Goal: Task Accomplishment & Management: Use online tool/utility

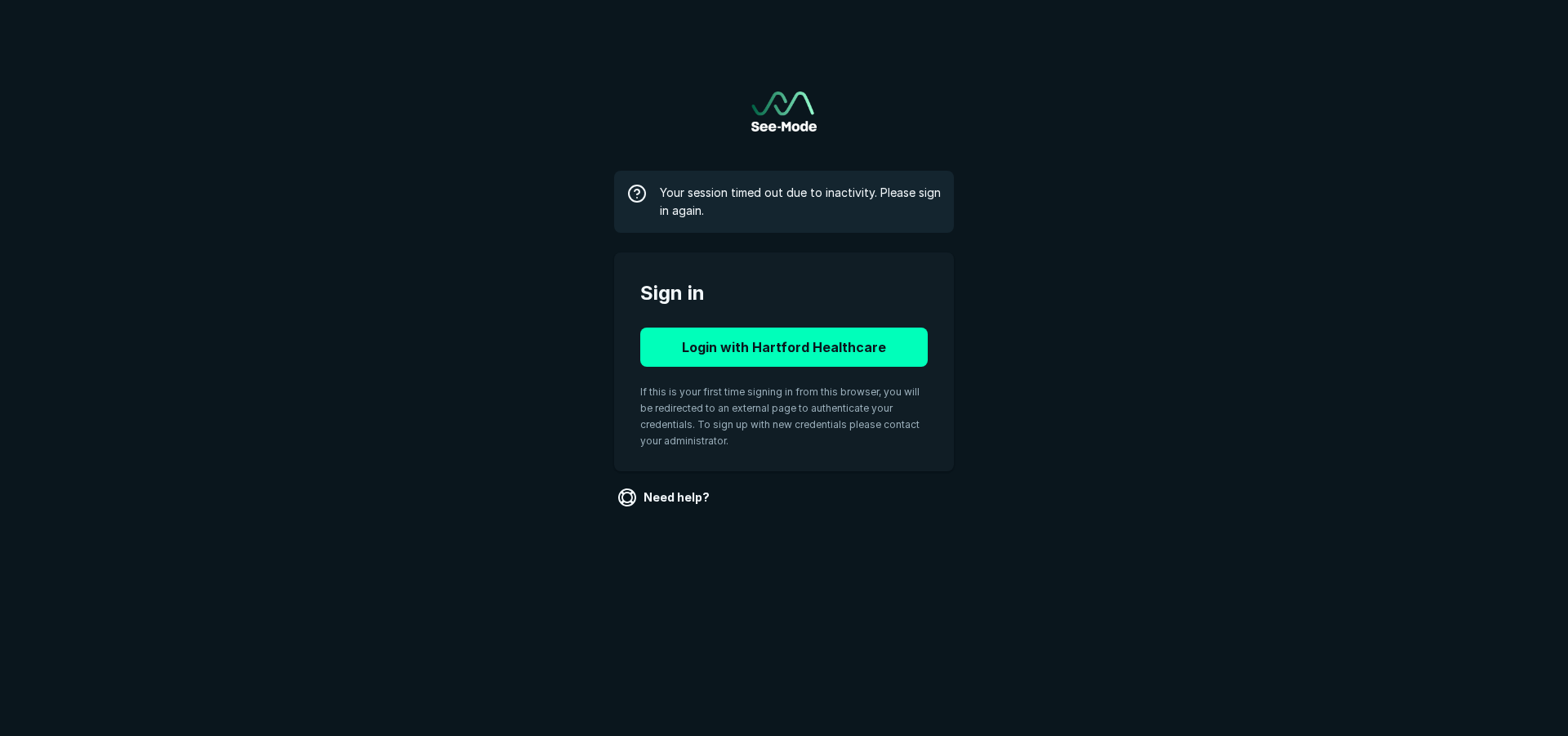
click at [815, 354] on button "Login with Hartford Healthcare" at bounding box center [784, 348] width 287 height 39
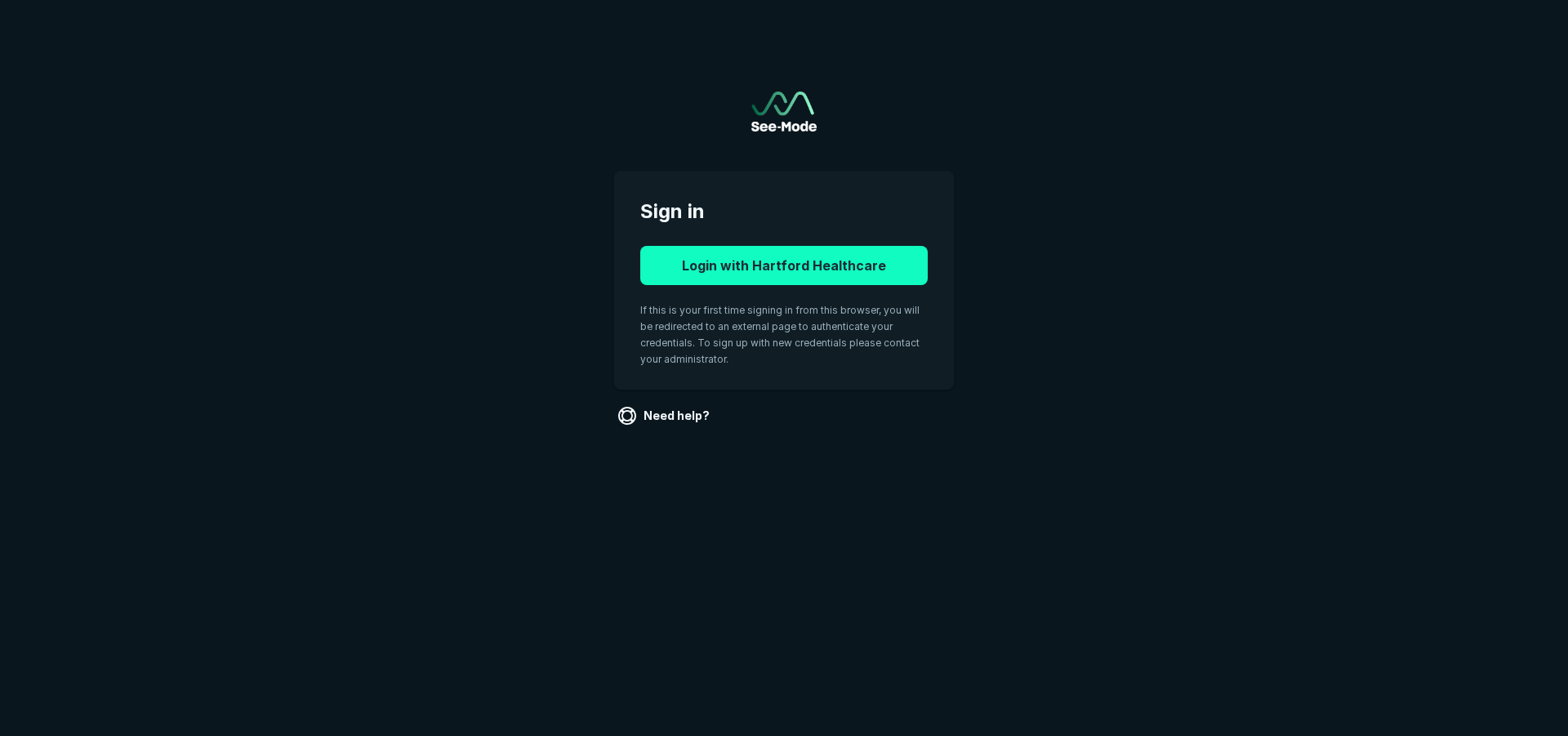
click at [825, 261] on button "Login with Hartford Healthcare" at bounding box center [784, 266] width 287 height 39
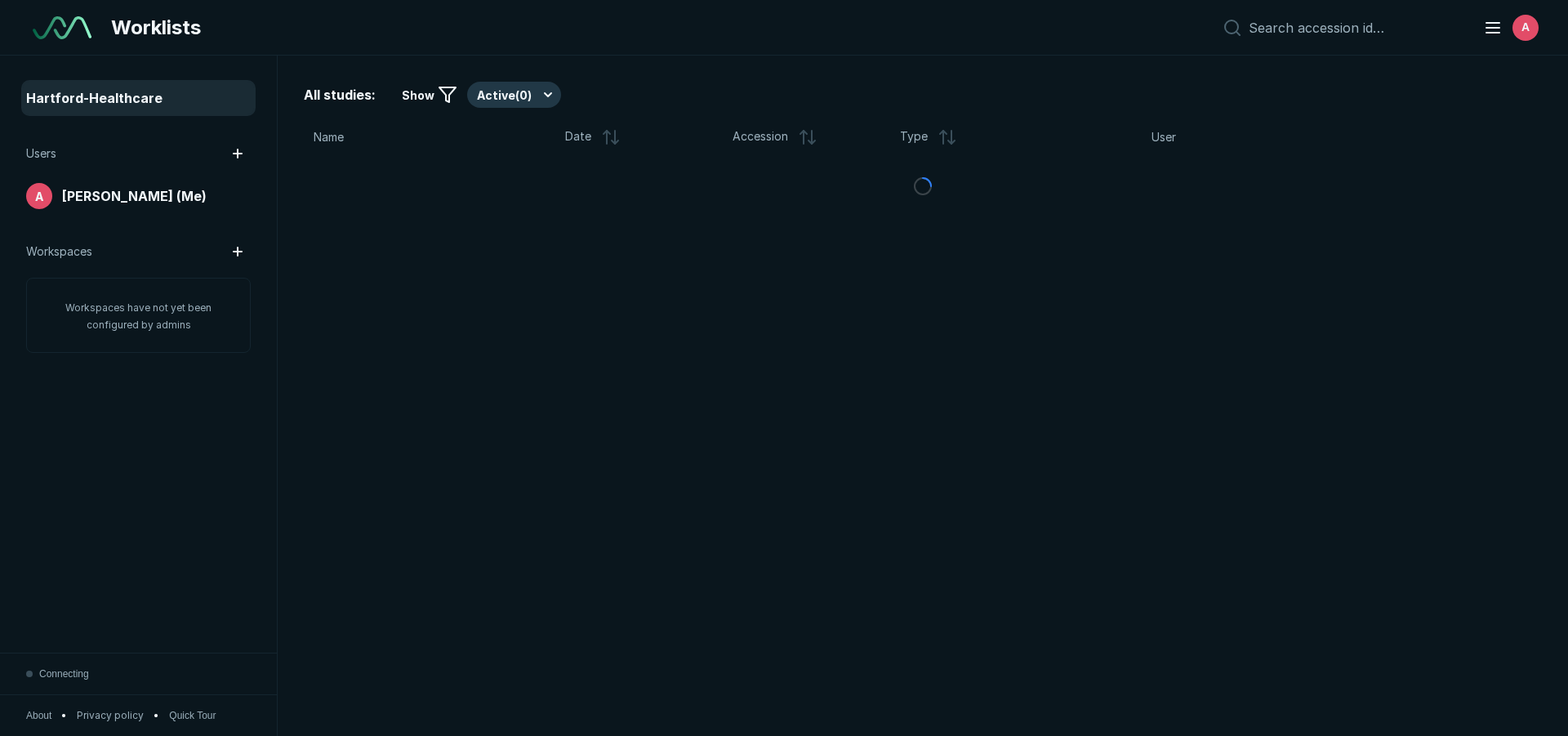
scroll to position [4866, 7643]
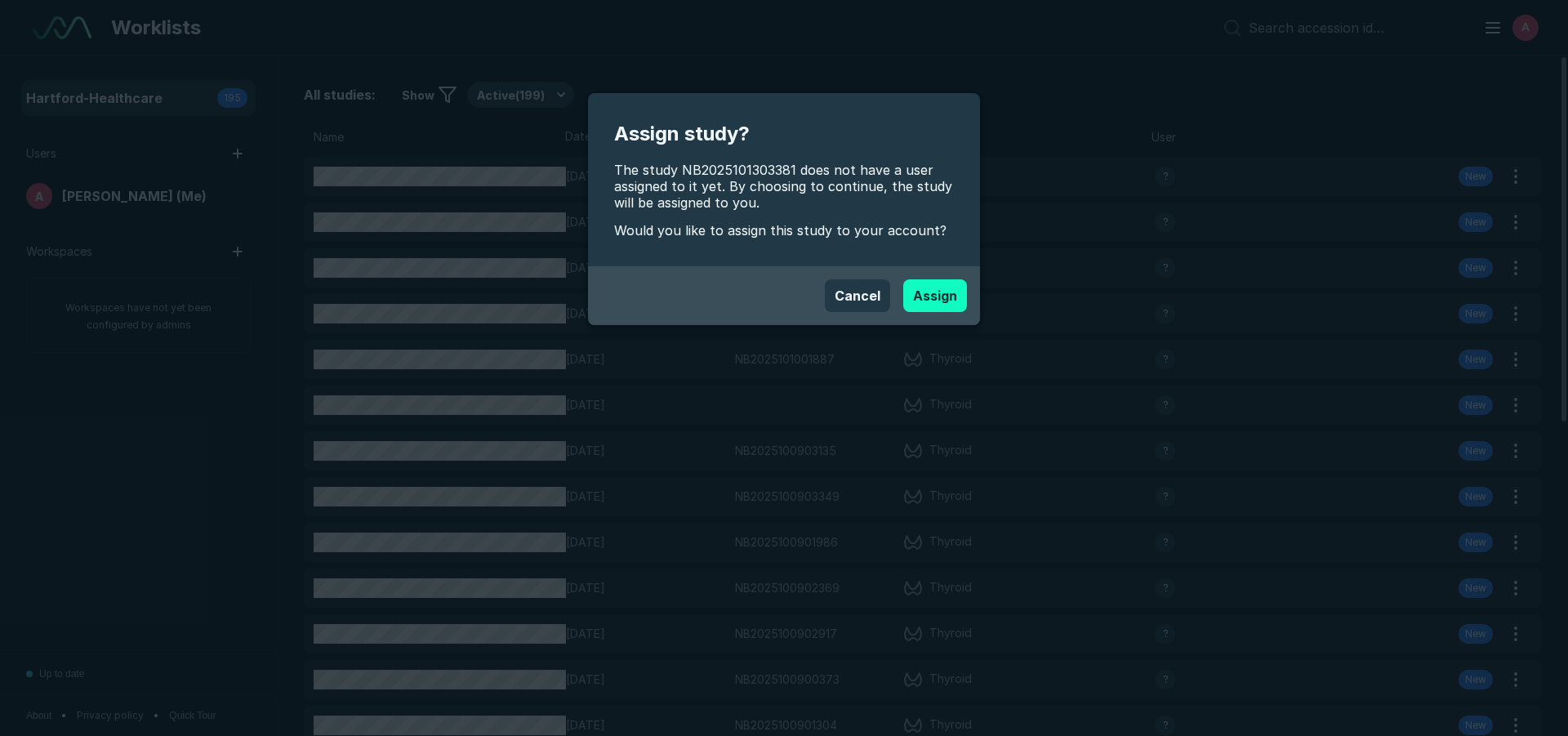
click at [945, 303] on button "Assign" at bounding box center [935, 295] width 64 height 33
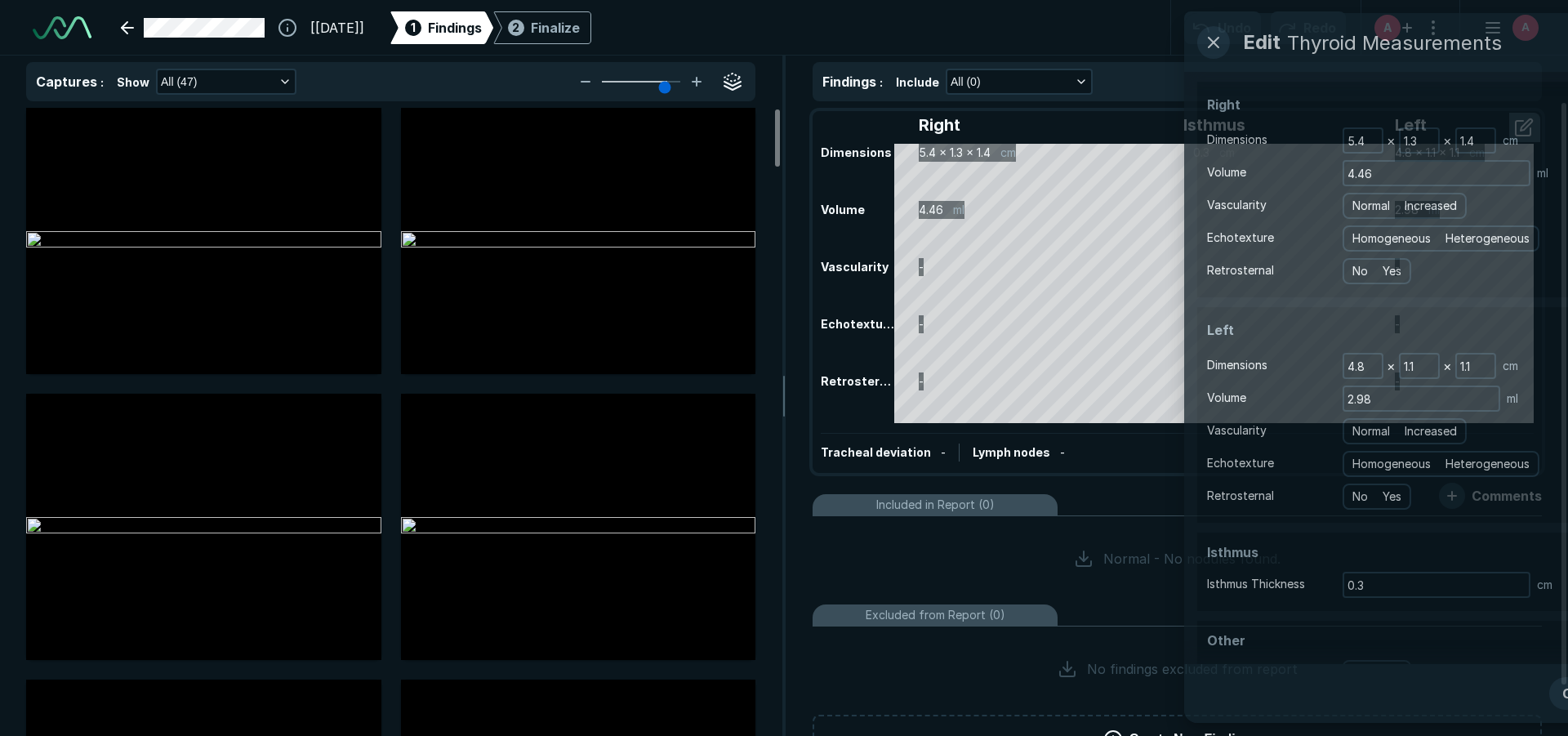
scroll to position [5128, 9153]
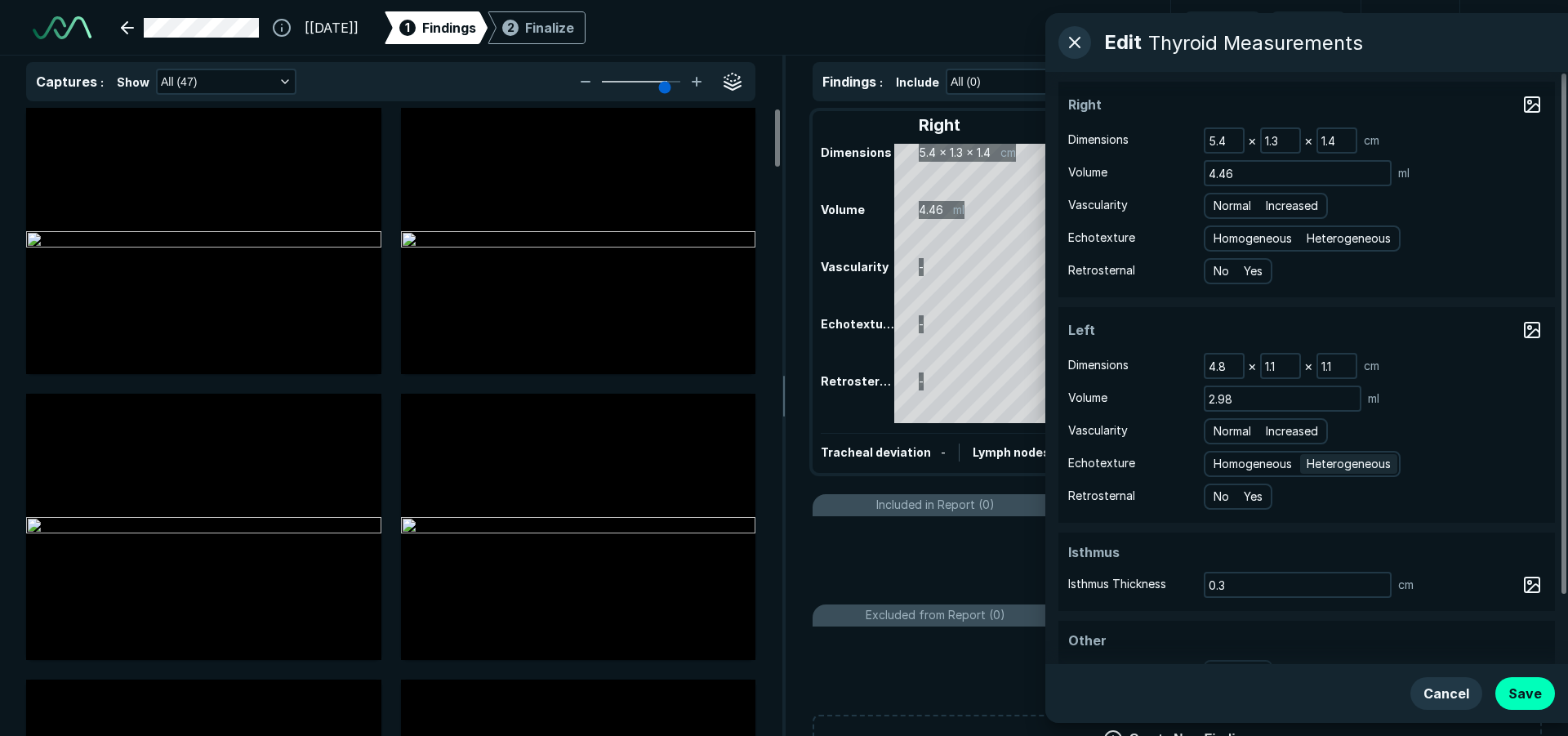
click at [1365, 467] on span "Heterogeneous" at bounding box center [1349, 463] width 85 height 18
click at [1314, 467] on input "Heterogeneous" at bounding box center [1309, 462] width 10 height 10
radio input "true"
click at [1358, 240] on span "Heterogeneous" at bounding box center [1349, 238] width 85 height 18
click at [1314, 240] on input "Heterogeneous" at bounding box center [1309, 236] width 10 height 10
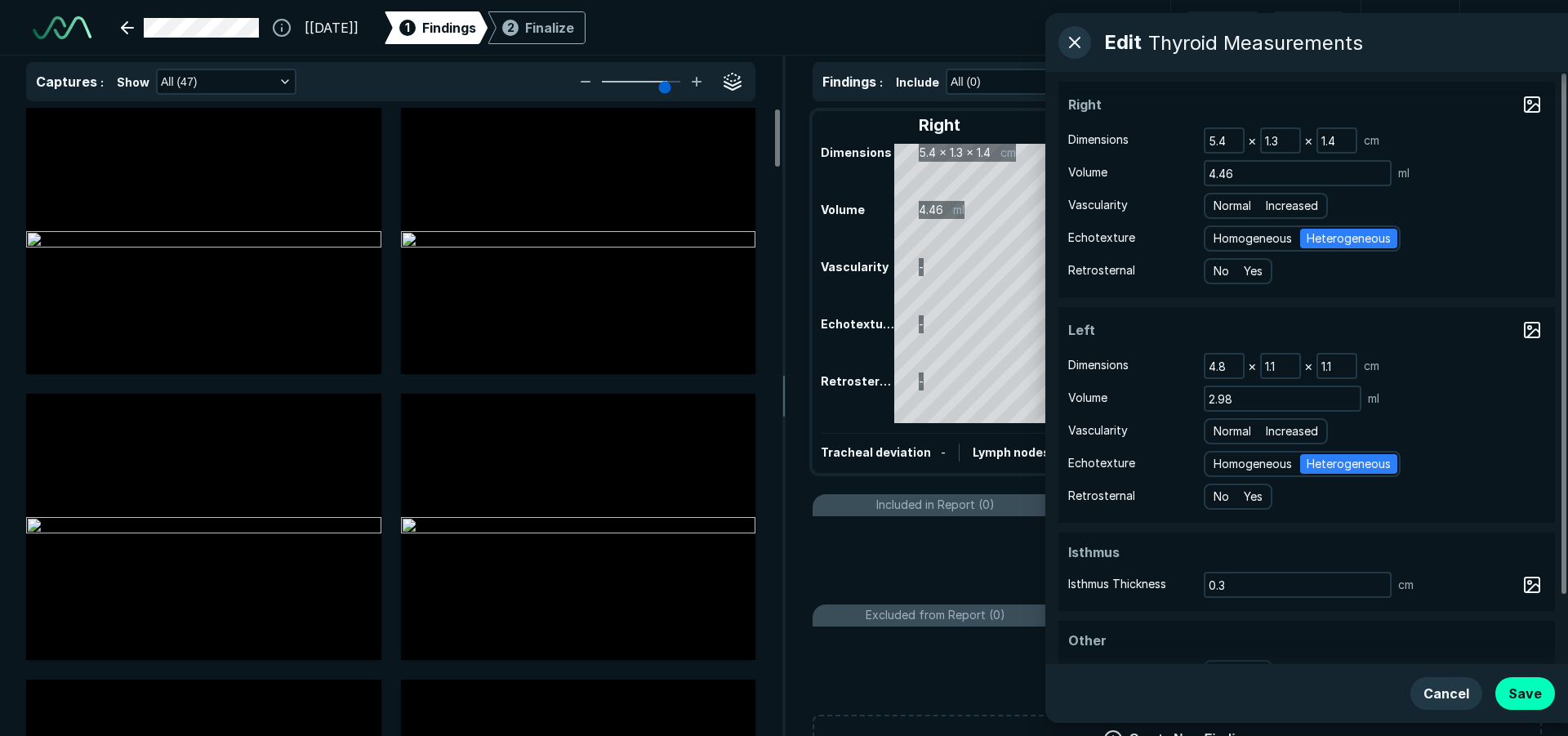
radio input "true"
click at [1226, 208] on span "Normal" at bounding box center [1233, 205] width 38 height 18
click at [1221, 208] on input "Normal" at bounding box center [1216, 203] width 10 height 10
radio input "true"
click at [1231, 430] on span "Normal" at bounding box center [1233, 431] width 38 height 18
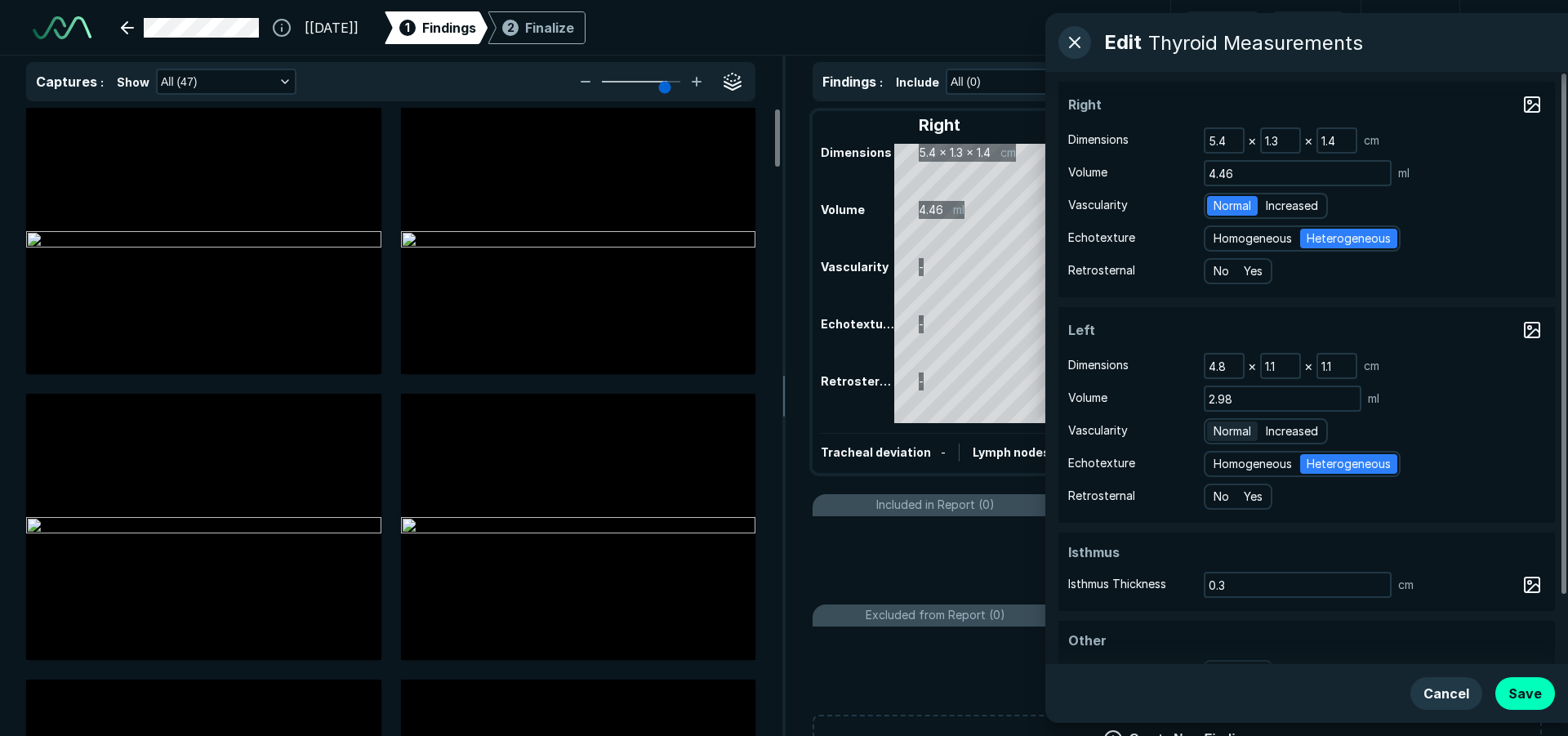
click at [1221, 430] on input "Normal" at bounding box center [1216, 429] width 10 height 10
radio input "true"
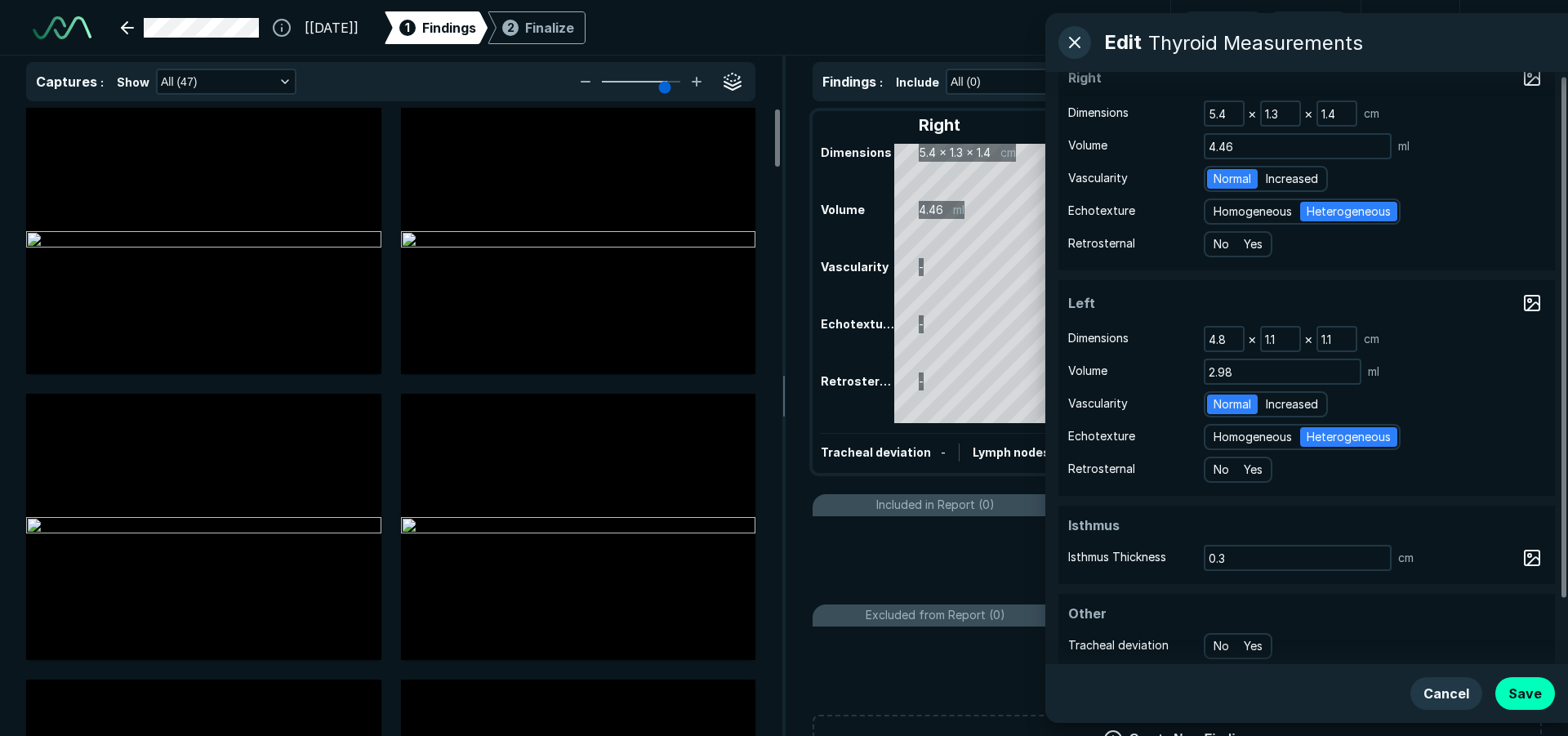
scroll to position [0, 0]
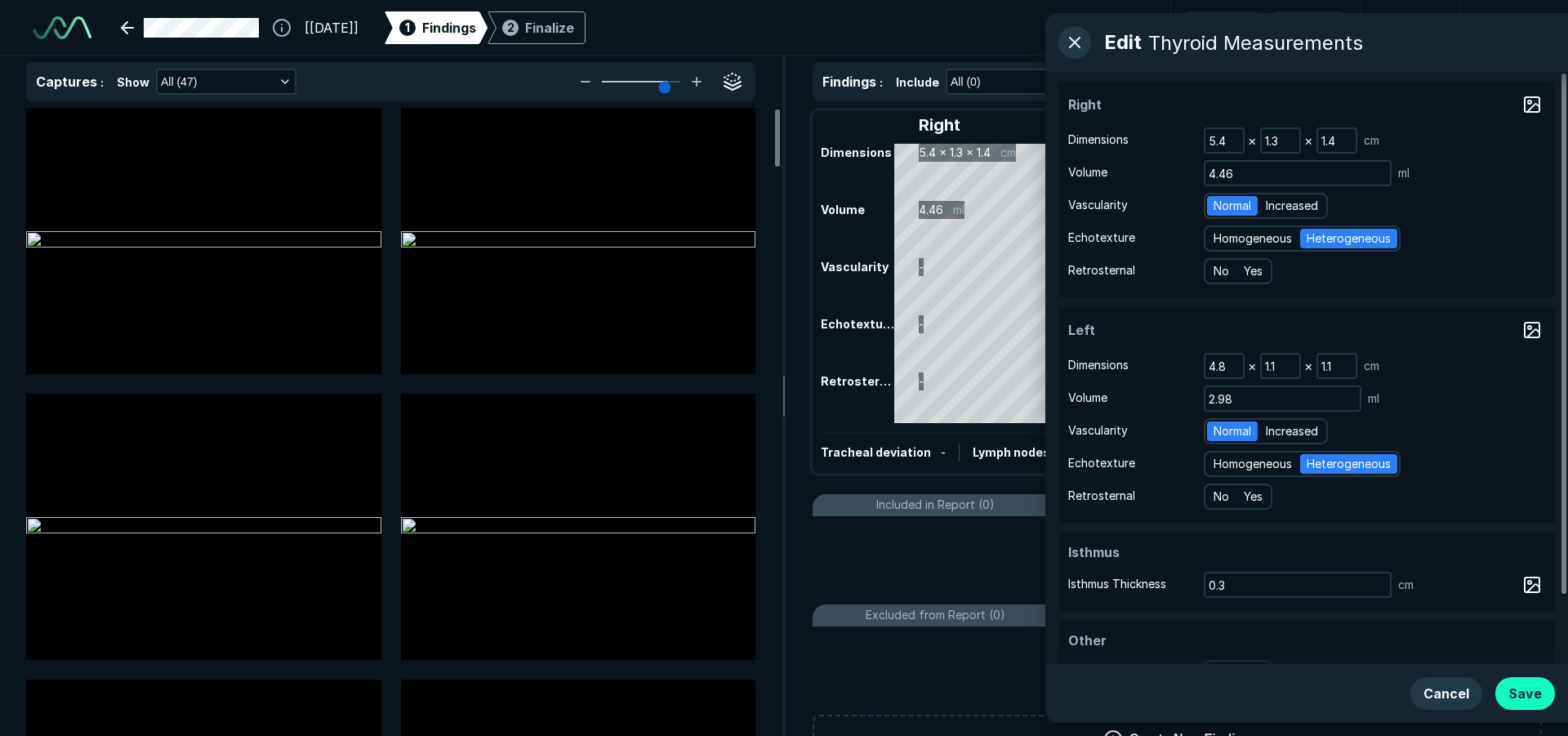
click at [1532, 693] on button "Save" at bounding box center [1524, 694] width 59 height 33
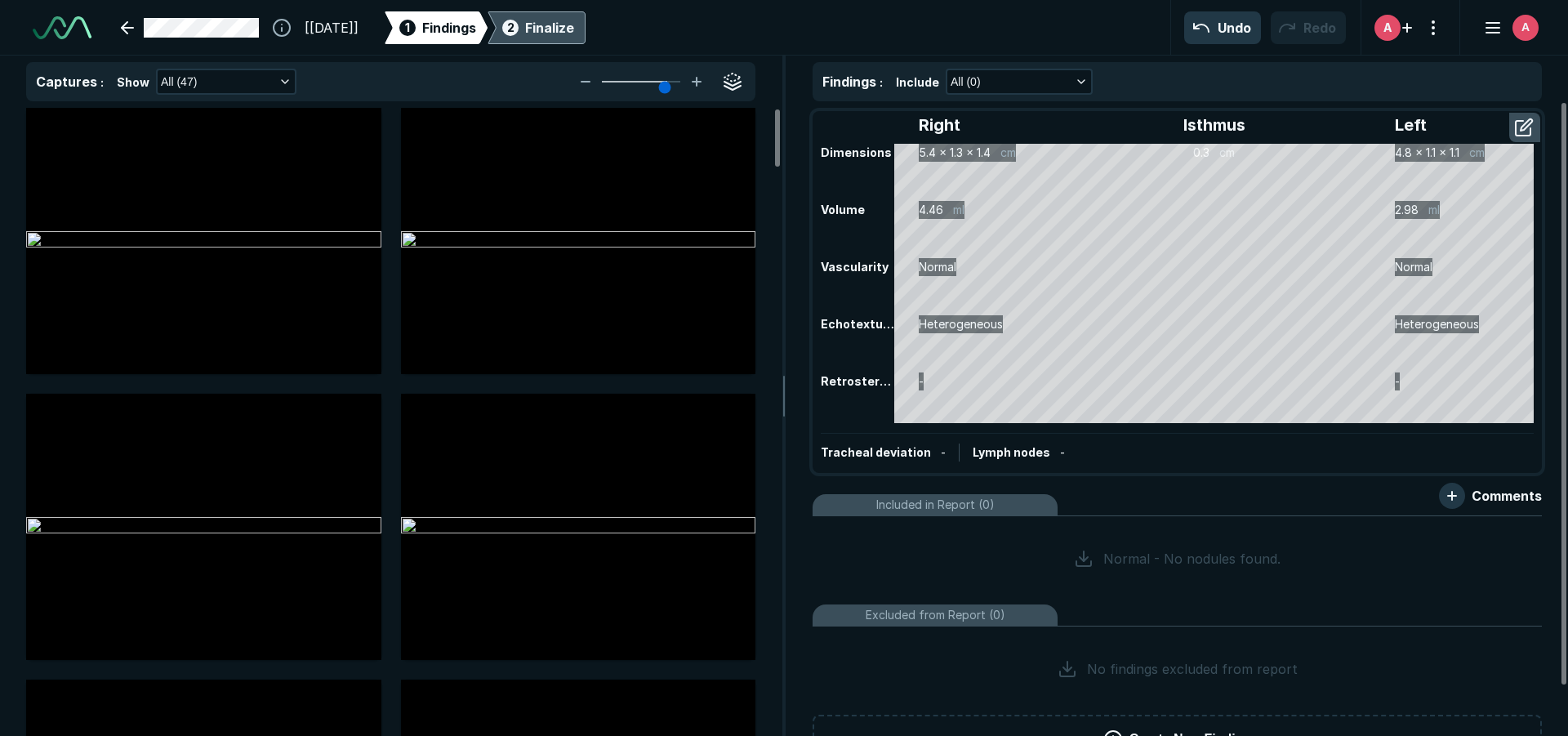
click at [558, 35] on div "2 Finalize" at bounding box center [536, 27] width 75 height 33
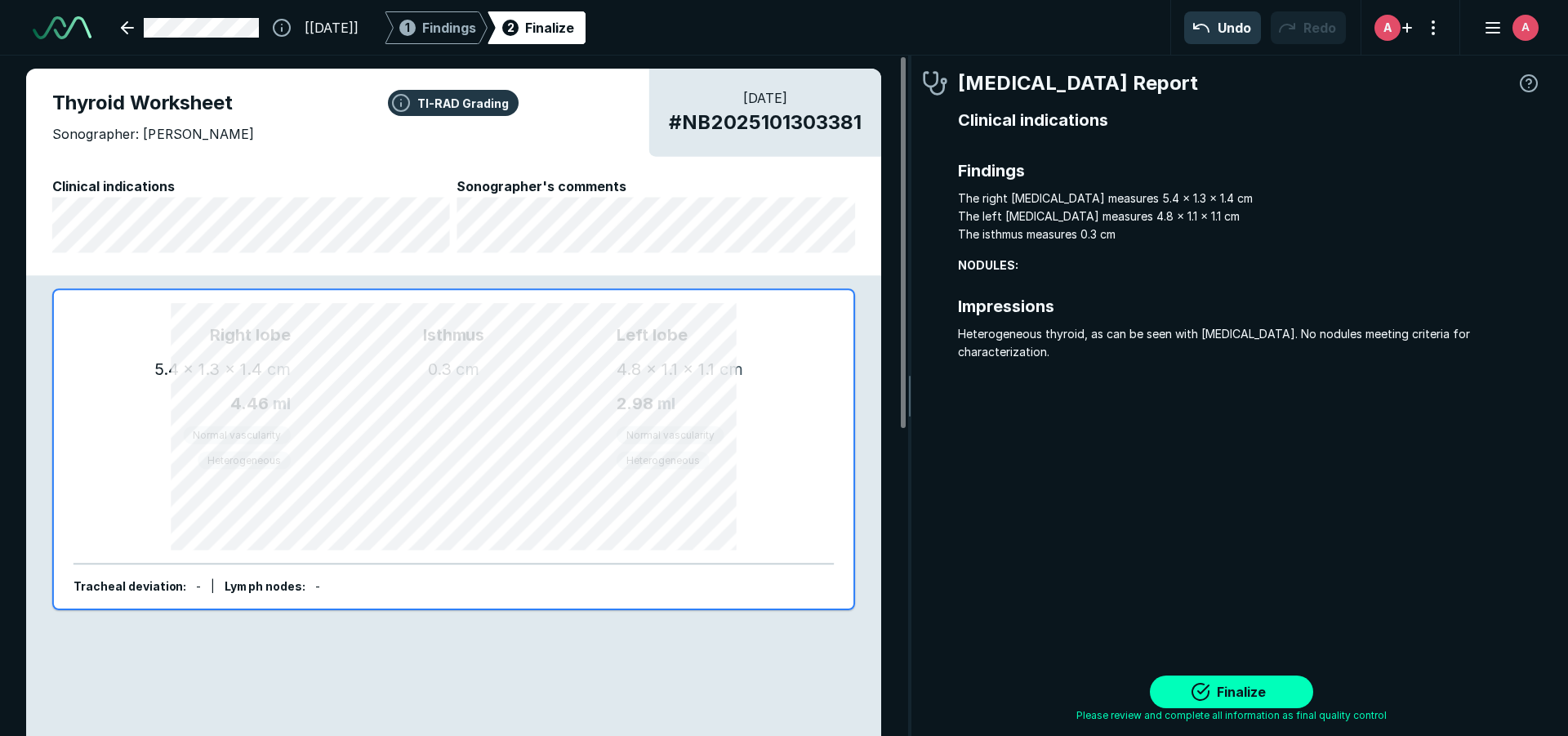
scroll to position [5068, 4862]
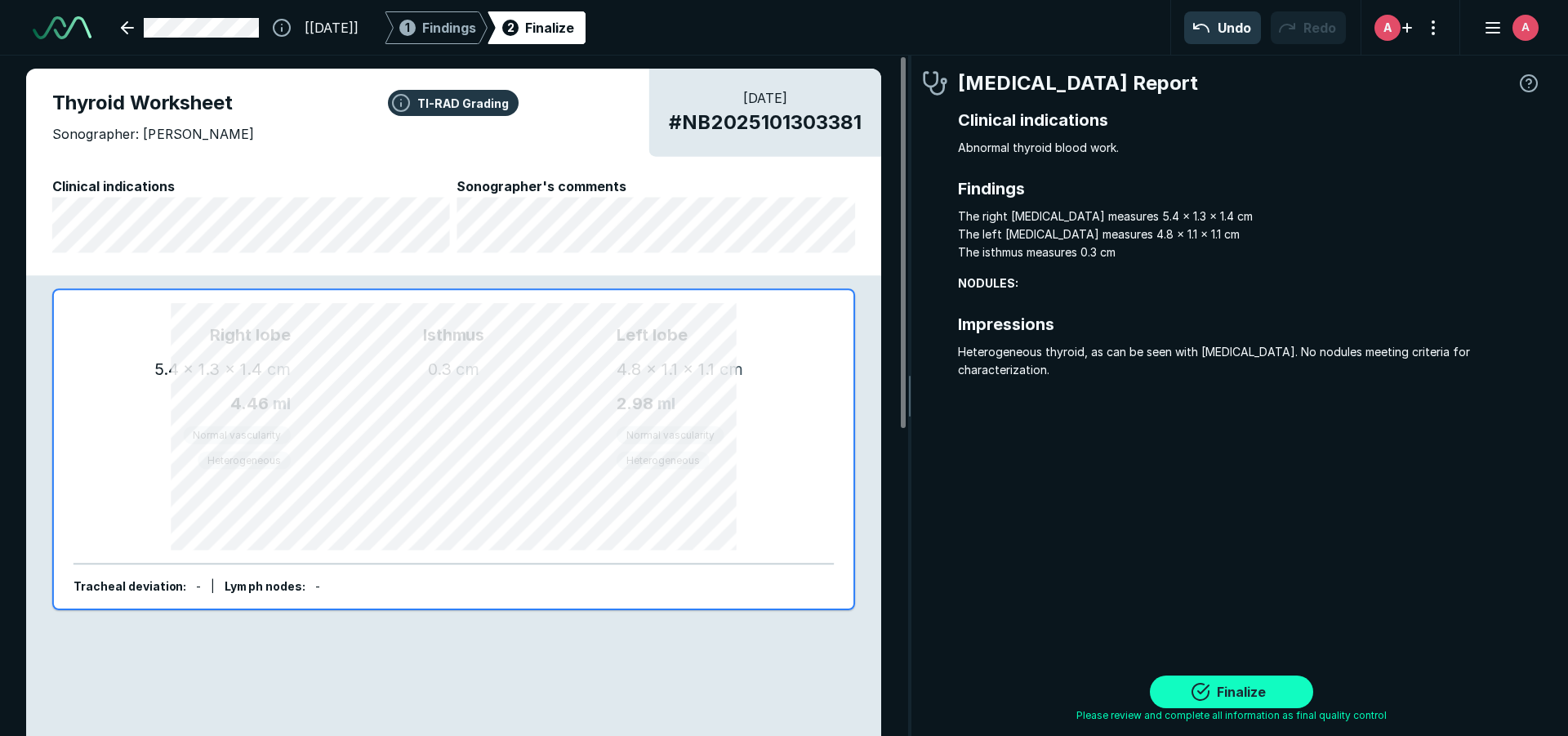
click at [1277, 684] on button "Finalize" at bounding box center [1232, 692] width 163 height 33
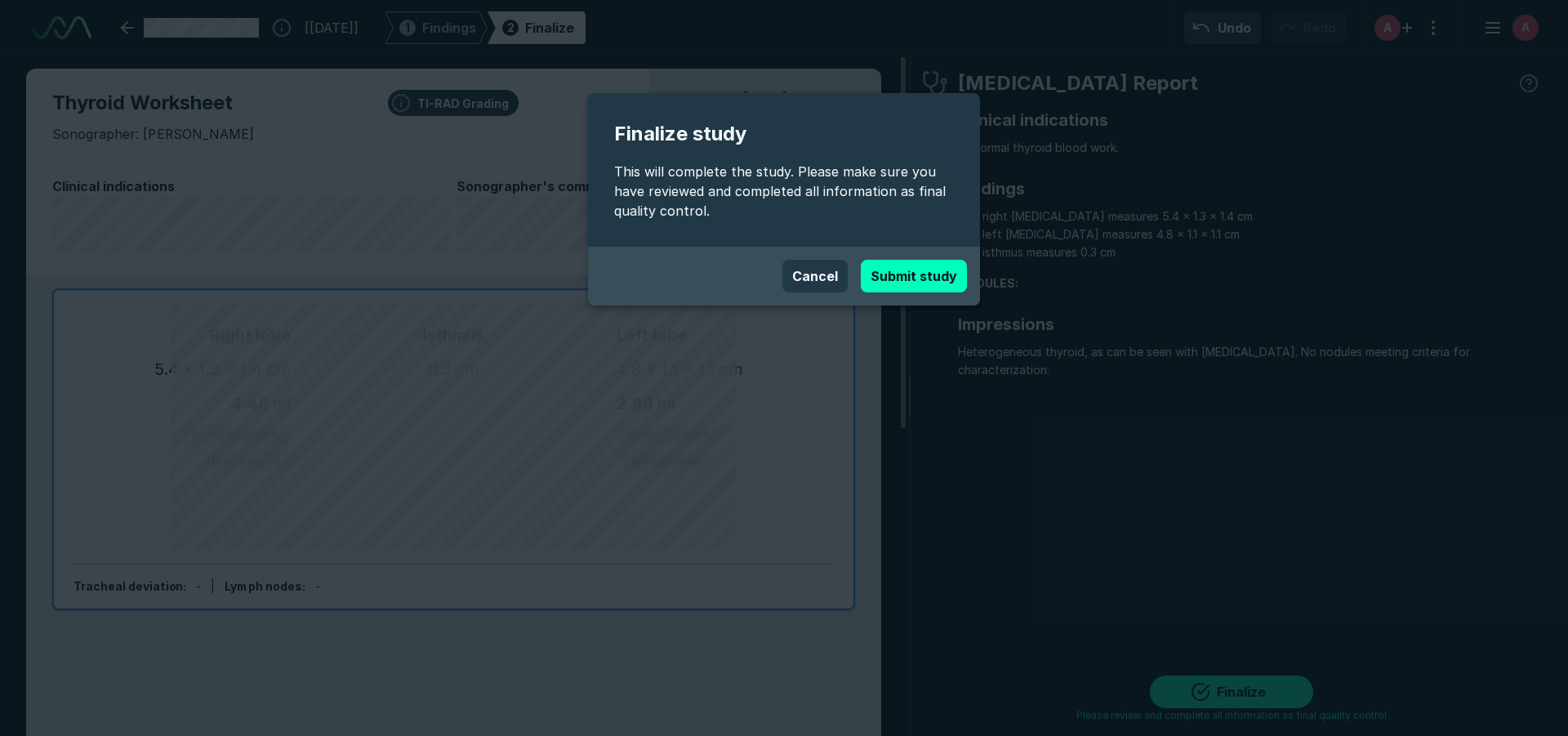
click at [947, 279] on button "Submit study" at bounding box center [913, 275] width 106 height 33
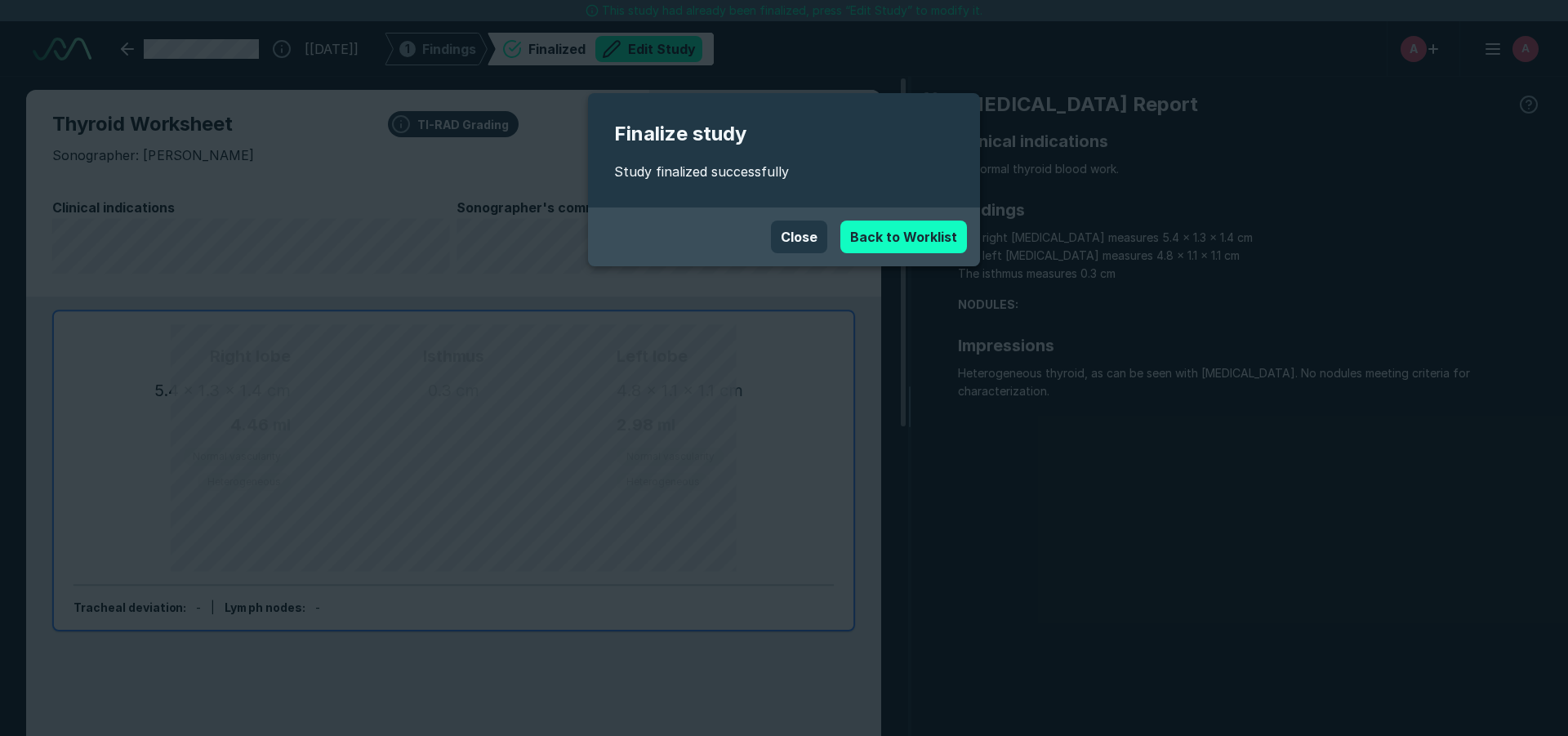
click at [916, 238] on link "Back to Worklist" at bounding box center [903, 237] width 127 height 33
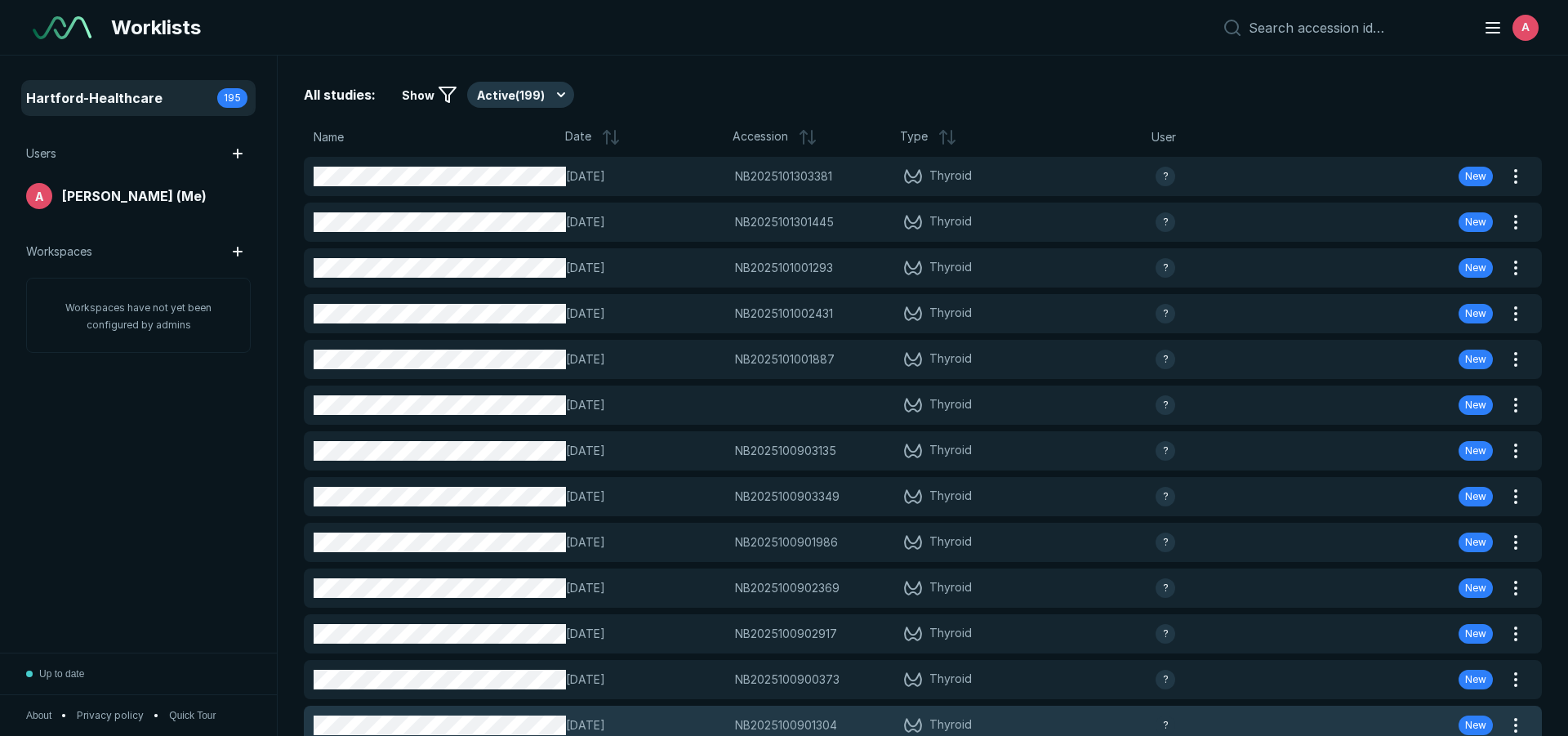
scroll to position [4866, 7643]
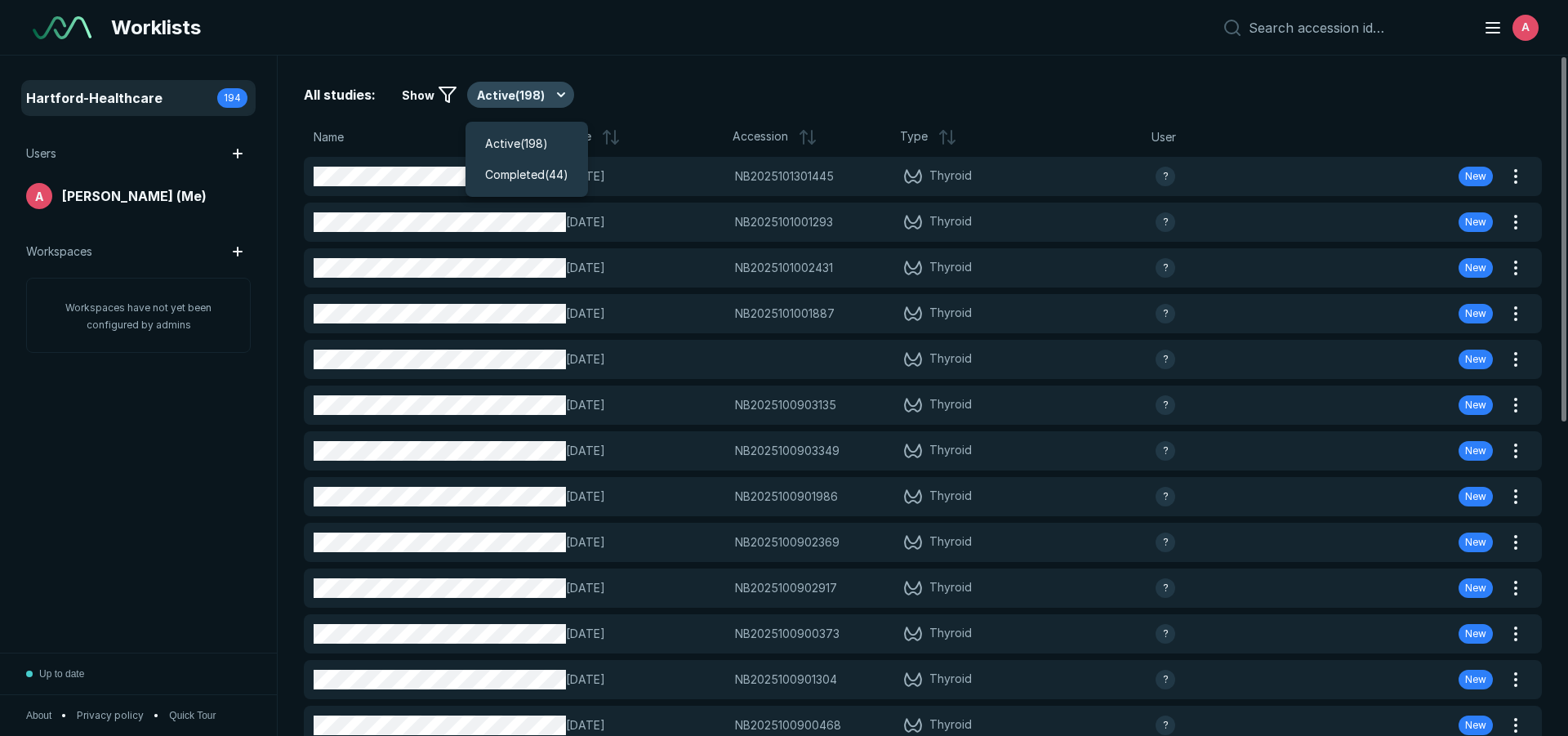
click at [542, 95] on button "Active ( 198 )" at bounding box center [520, 95] width 107 height 26
drag, startPoint x: 520, startPoint y: 169, endPoint x: 484, endPoint y: 219, distance: 61.6
click at [520, 170] on span "Completed ( 44 )" at bounding box center [526, 174] width 84 height 18
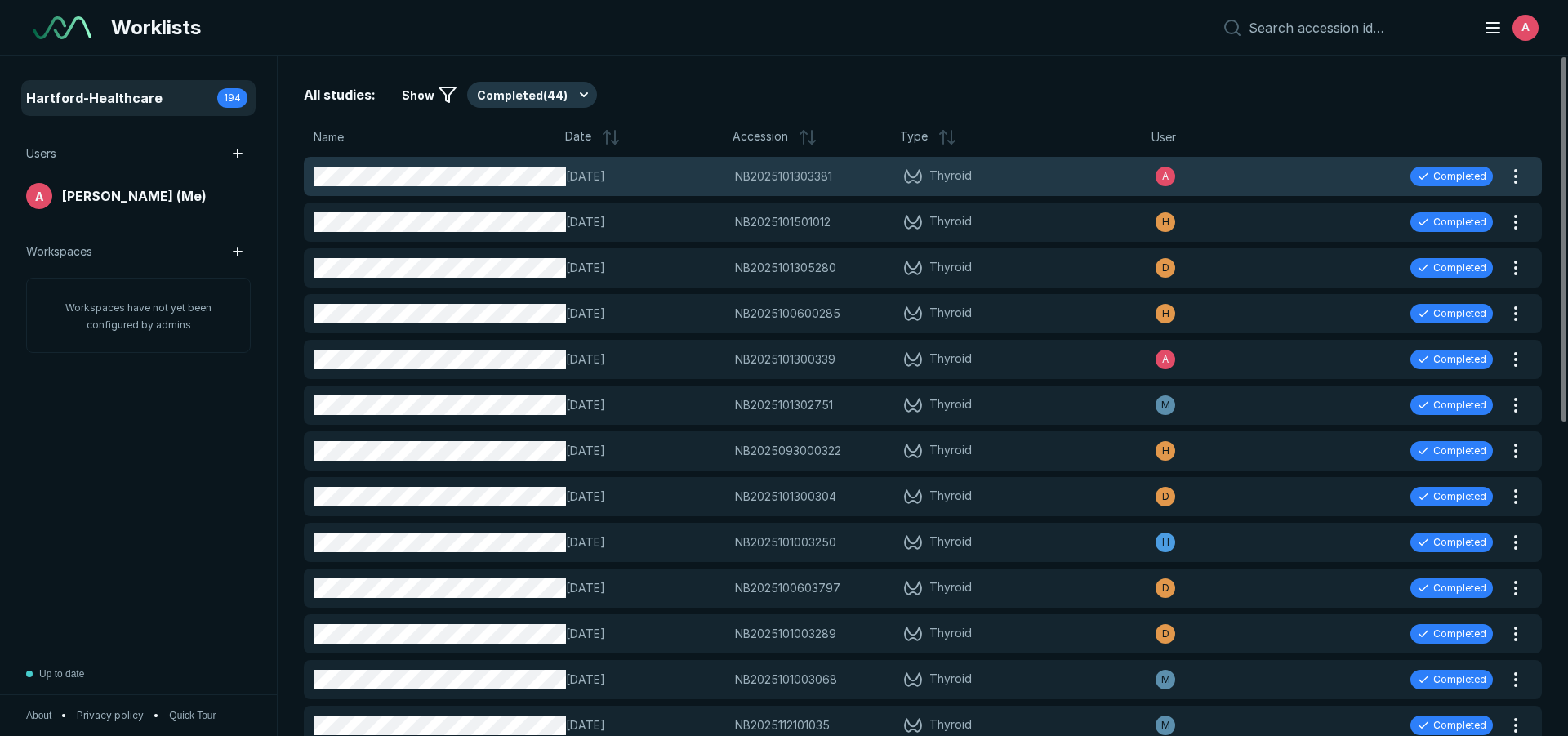
click at [660, 180] on span "[DATE]" at bounding box center [644, 176] width 159 height 18
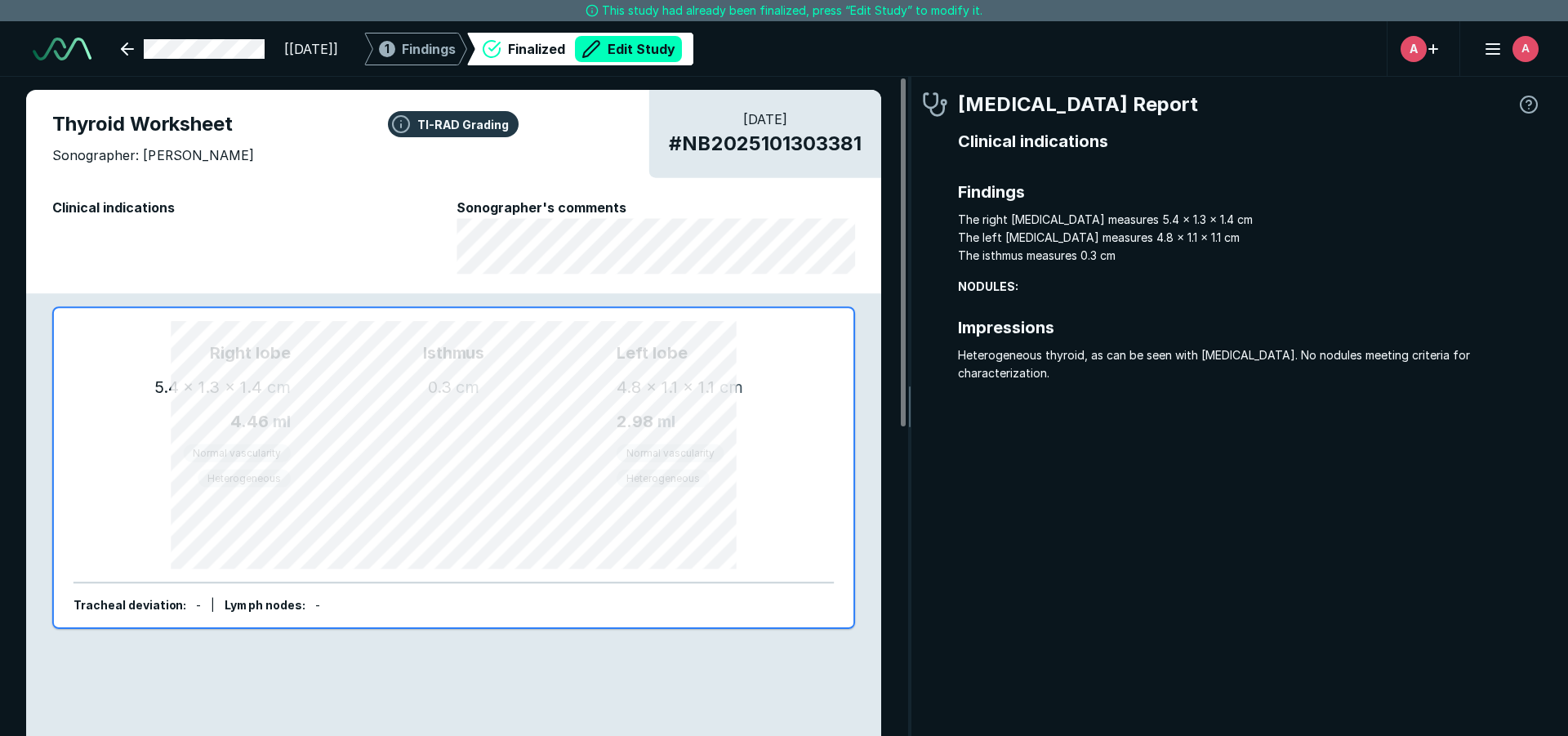
scroll to position [4972, 4862]
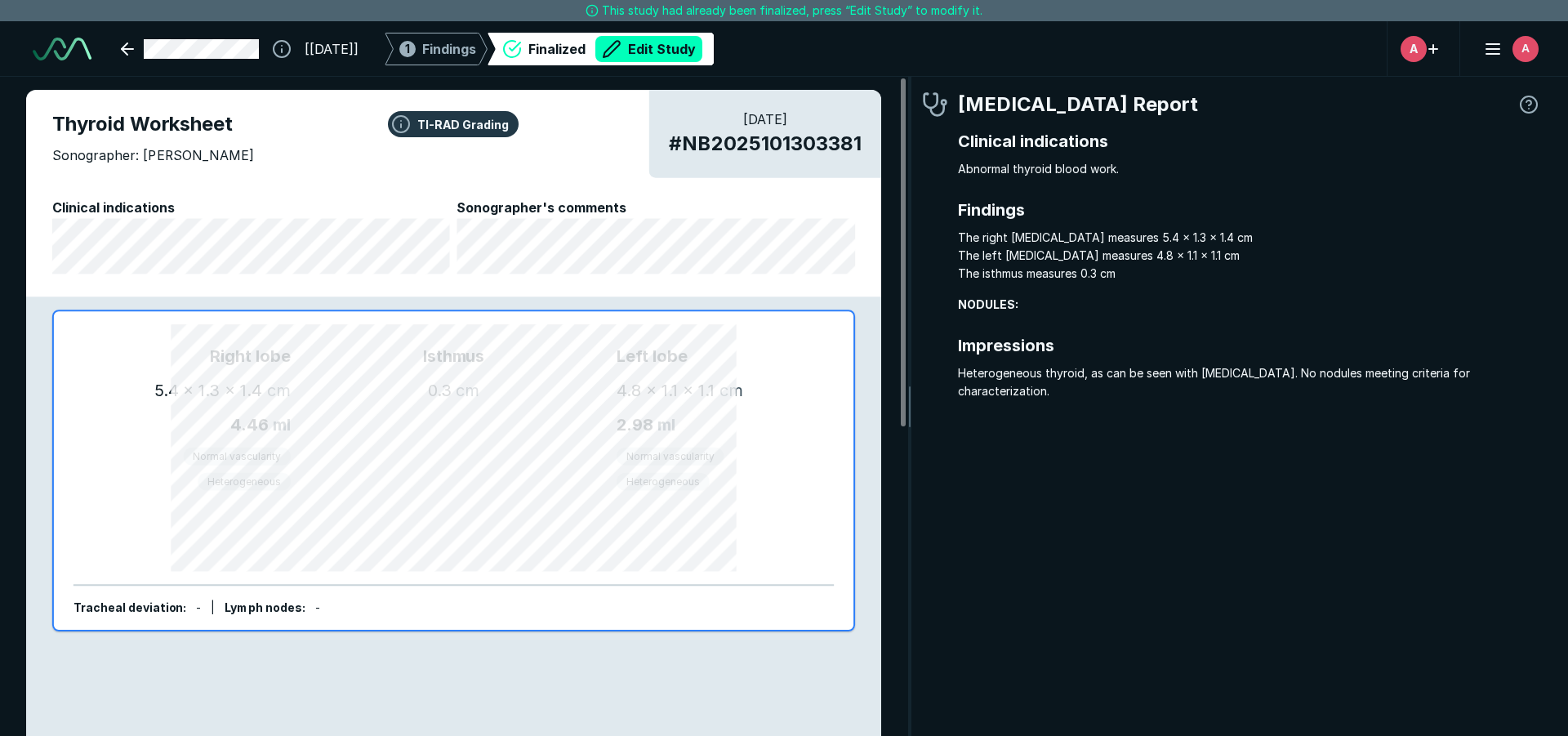
click at [702, 40] on button "Edit Study" at bounding box center [649, 49] width 107 height 26
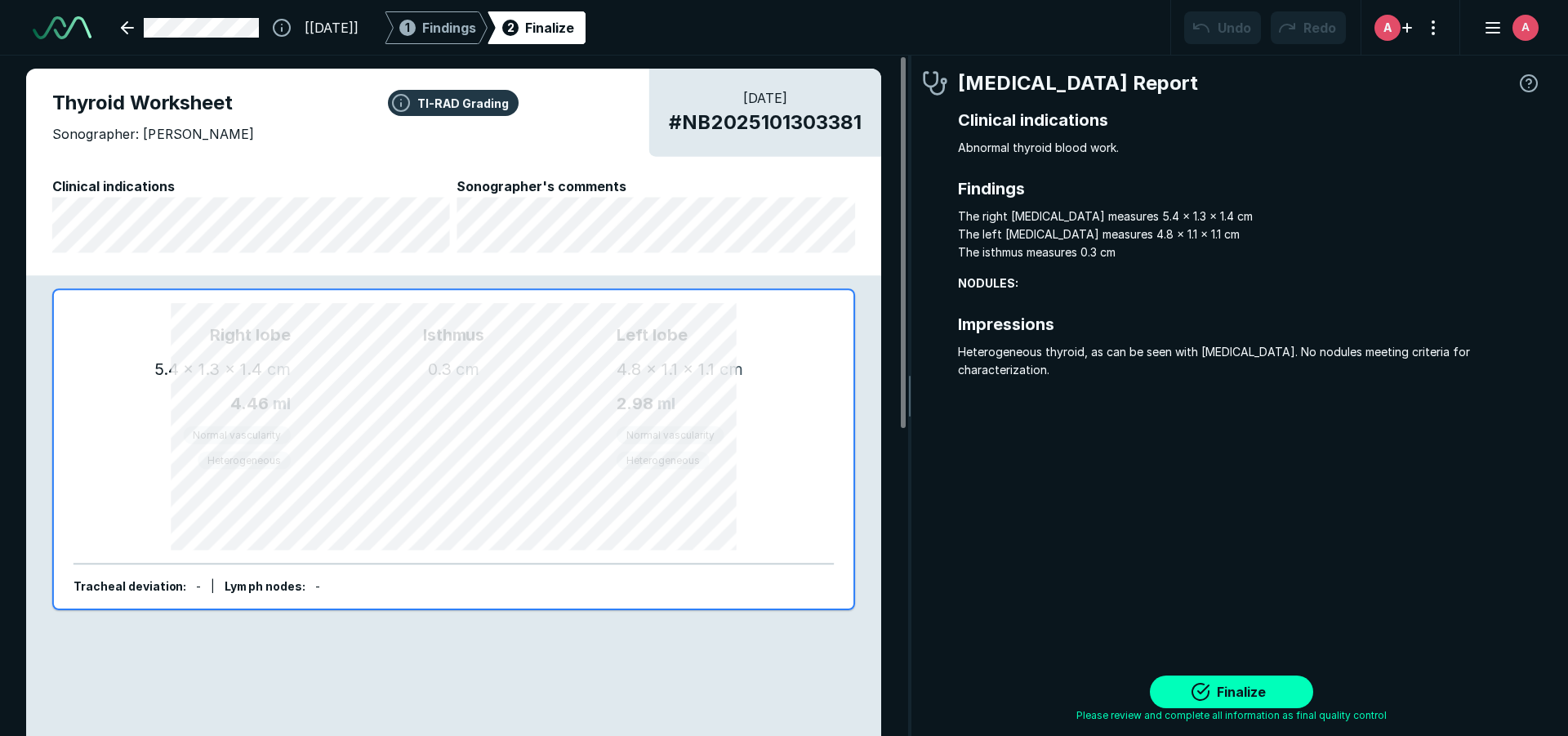
scroll to position [5128, 9153]
click at [1209, 695] on button "Finalize" at bounding box center [1232, 692] width 163 height 33
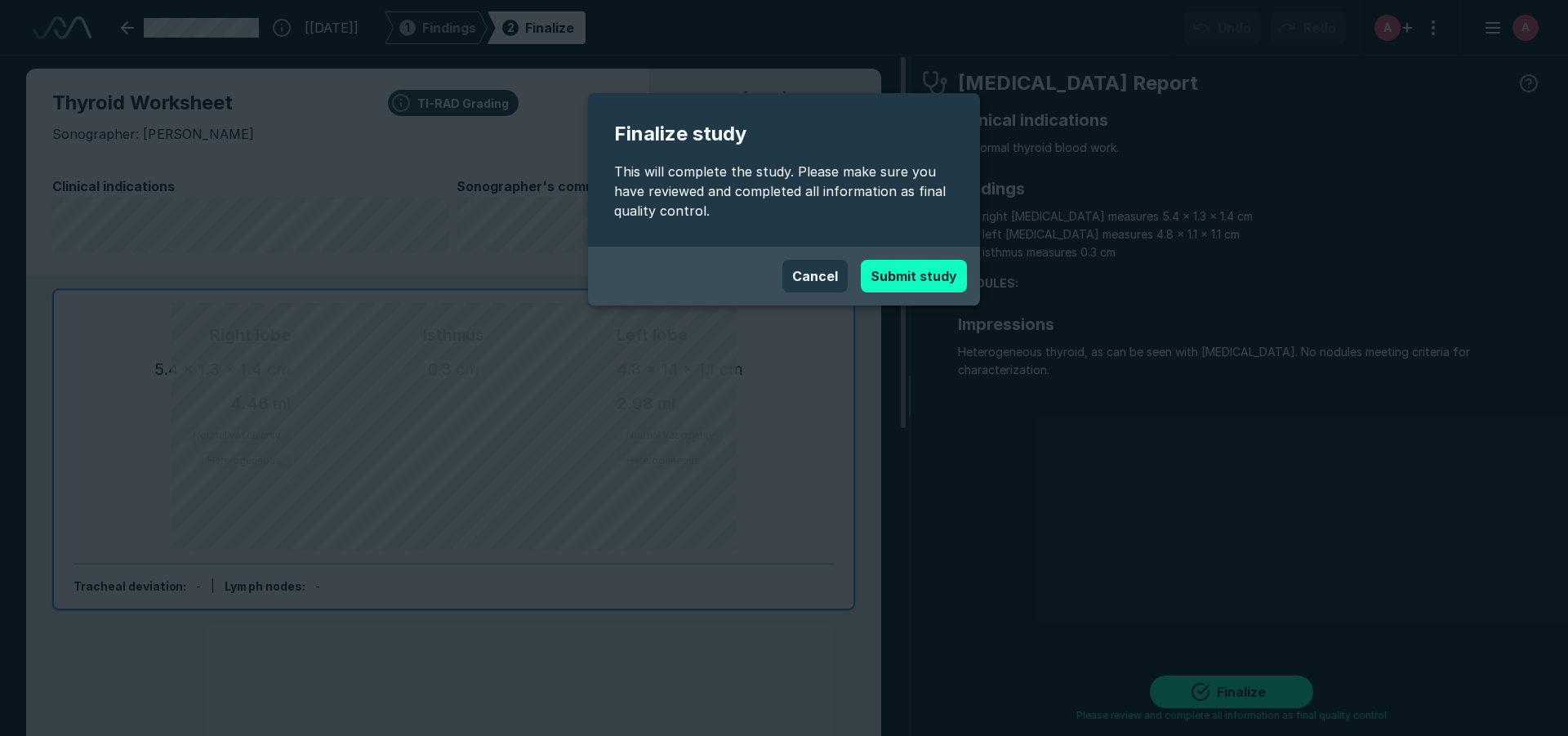
click at [912, 284] on button "Submit study" at bounding box center [913, 275] width 106 height 33
type textarea "x"
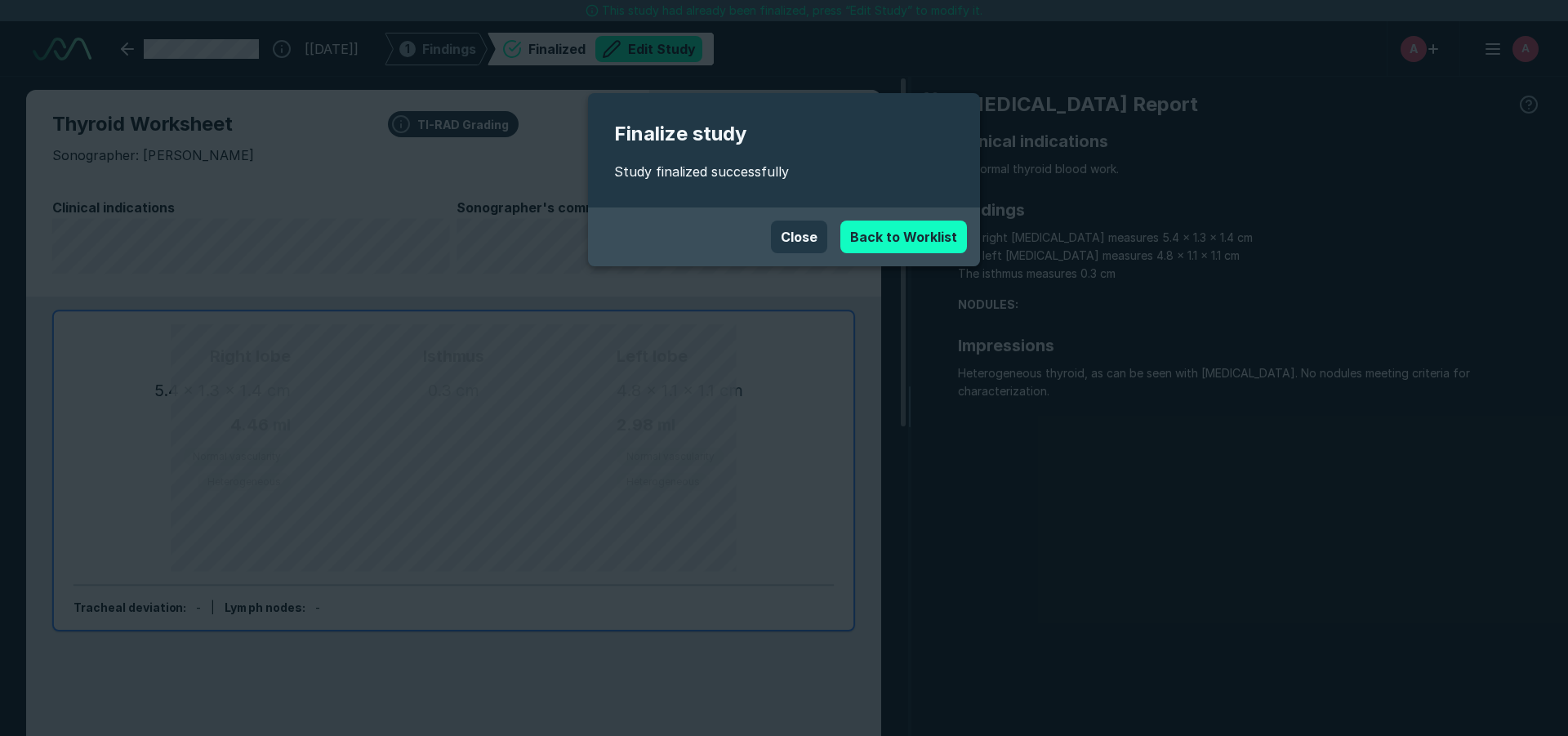
click at [916, 238] on link "Back to Worklist" at bounding box center [903, 237] width 127 height 33
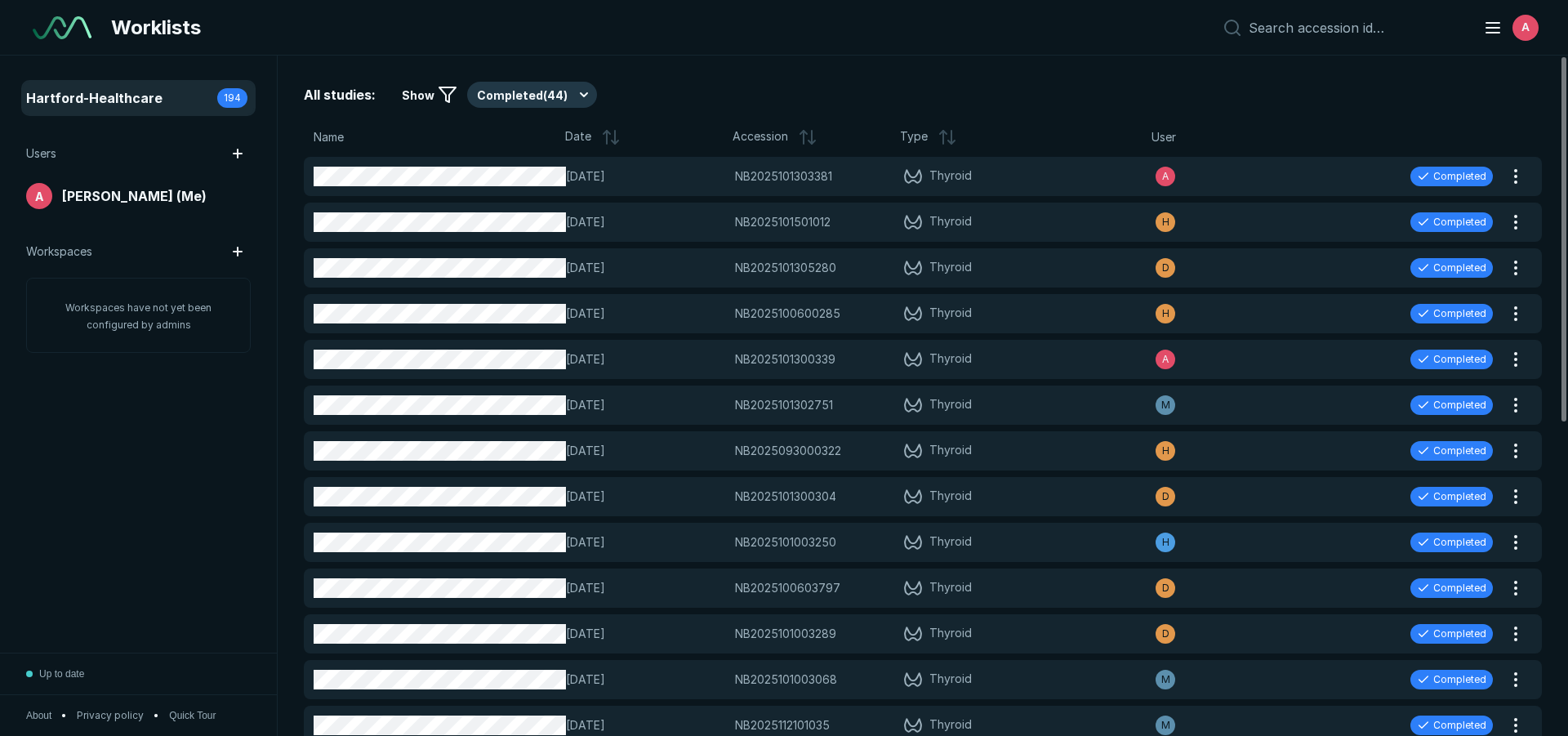
scroll to position [4866, 7643]
